Goal: Navigation & Orientation: Go to known website

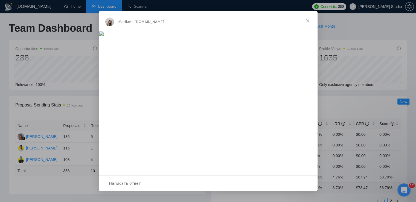
click at [310, 19] on span "Закрыть" at bounding box center [308, 21] width 20 height 20
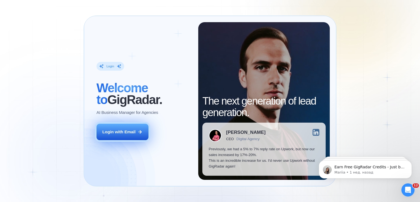
click at [126, 134] on div "Login with Email" at bounding box center [118, 132] width 33 height 6
